Goal: Use online tool/utility: Utilize a website feature to perform a specific function

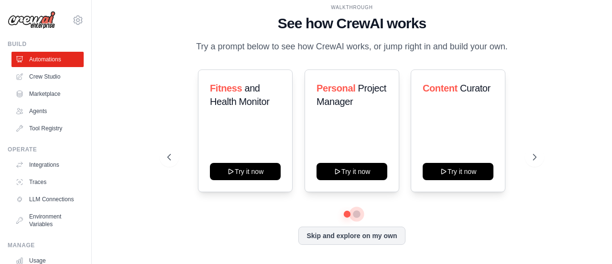
click at [356, 214] on button at bounding box center [357, 214] width 8 height 8
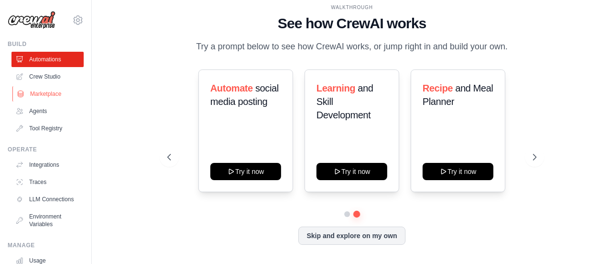
click at [49, 97] on link "Marketplace" at bounding box center [48, 93] width 72 height 15
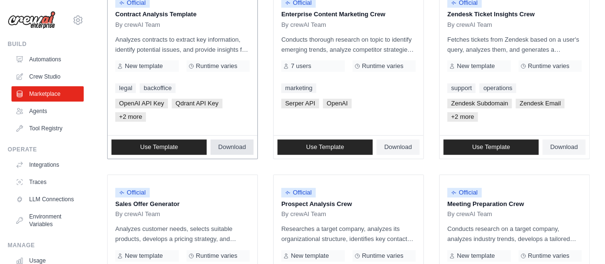
scroll to position [191, 0]
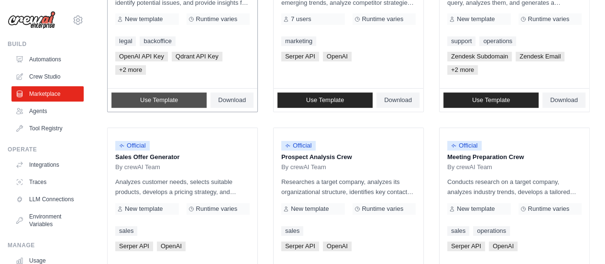
click at [161, 101] on span "Use Template" at bounding box center [159, 100] width 38 height 8
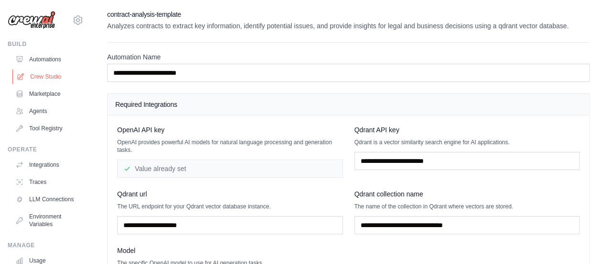
click at [54, 78] on link "Crew Studio" at bounding box center [48, 76] width 72 height 15
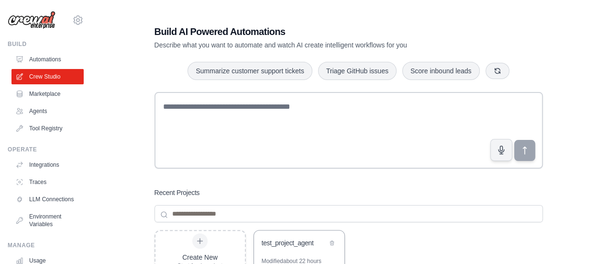
click at [281, 256] on div "test_project_agent" at bounding box center [299, 243] width 90 height 27
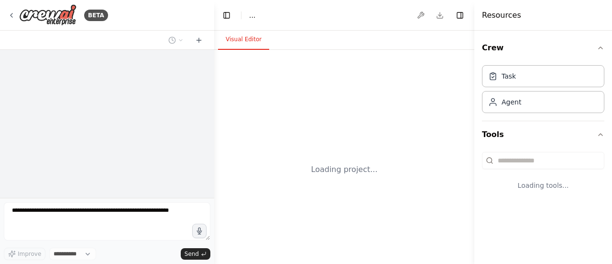
select select "****"
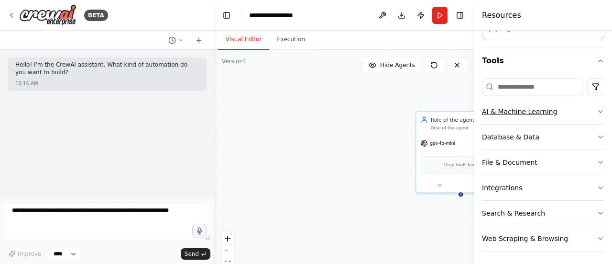
scroll to position [75, 0]
click at [352, 115] on div "Role of the agent Goal of the agent gpt-4o-mini Drop tools here" at bounding box center [344, 169] width 260 height 239
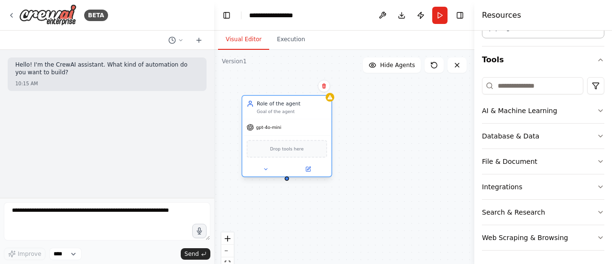
drag, startPoint x: 436, startPoint y: 123, endPoint x: 263, endPoint y: 111, distance: 173.6
click at [263, 111] on div "Goal of the agent" at bounding box center [292, 112] width 70 height 6
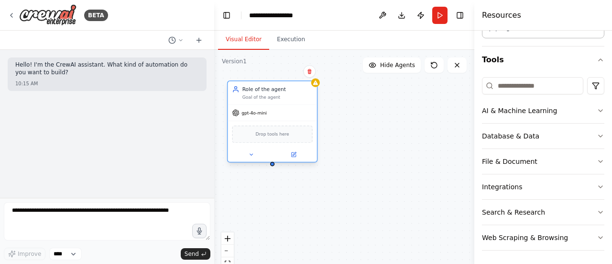
drag, startPoint x: 286, startPoint y: 114, endPoint x: 271, endPoint y: 96, distance: 23.1
click at [271, 96] on div "Goal of the agent" at bounding box center [278, 97] width 70 height 6
